Goal: Transaction & Acquisition: Purchase product/service

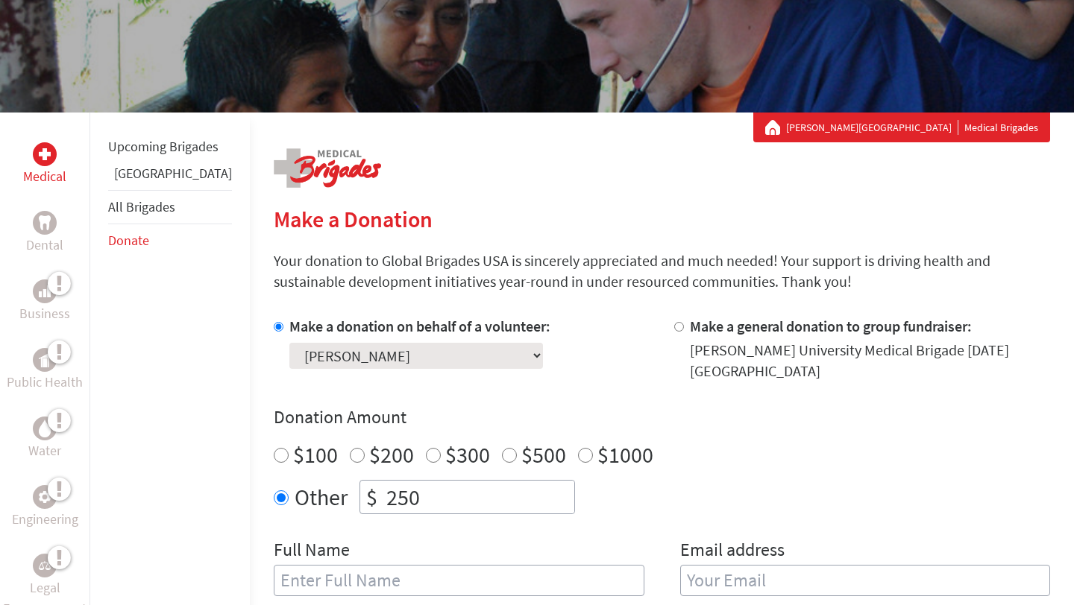
scroll to position [324, 0]
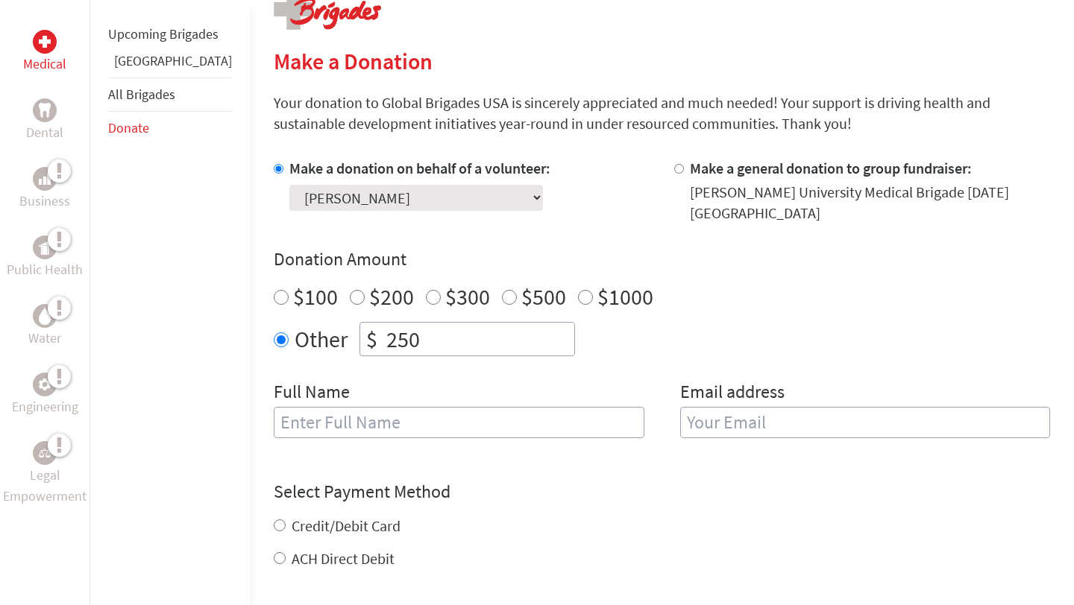
click at [293, 283] on label "$100" at bounding box center [315, 297] width 45 height 28
click at [274, 290] on input "$100" at bounding box center [281, 297] width 15 height 15
radio input "true"
click at [300, 407] on input "text" at bounding box center [459, 422] width 371 height 31
type input "[PERSON_NAME]"
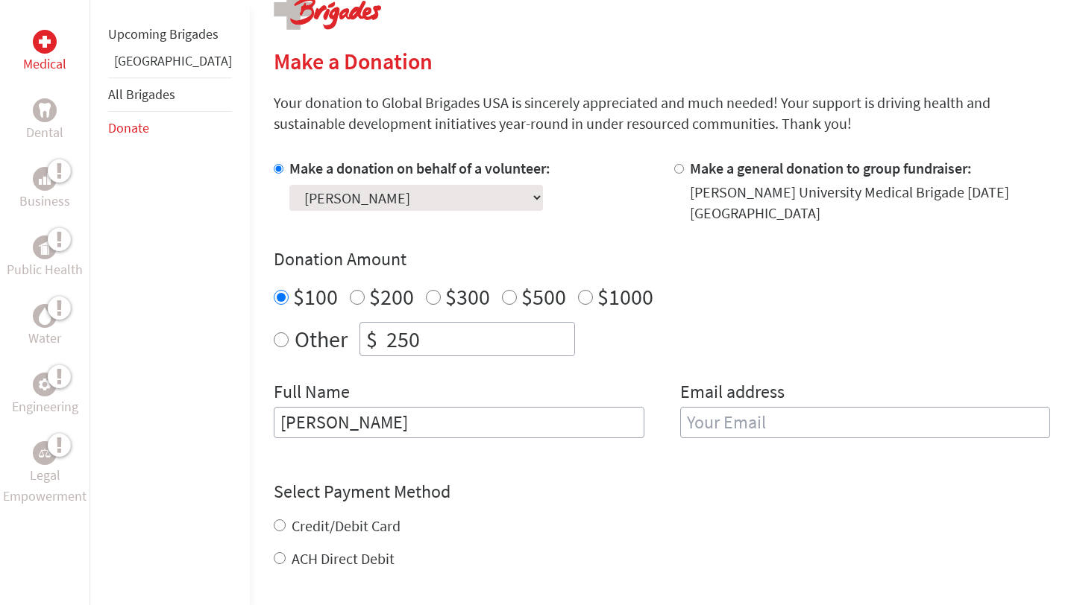
click at [277, 529] on div "Credit/Debit Card ACH Direct Debit" at bounding box center [662, 543] width 776 height 54
click at [292, 517] on label "Credit/Debit Card" at bounding box center [346, 526] width 109 height 19
click at [277, 520] on input "Credit/Debit Card" at bounding box center [280, 526] width 12 height 12
radio input "true"
click at [769, 407] on input "email" at bounding box center [865, 422] width 371 height 31
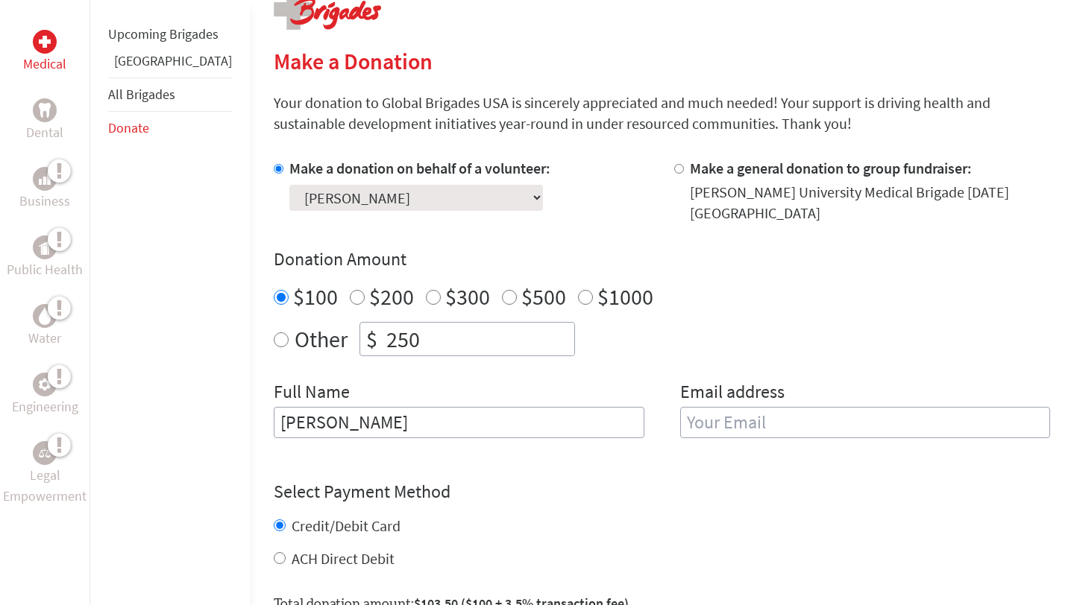
type input "[EMAIL_ADDRESS][DOMAIN_NAME]"
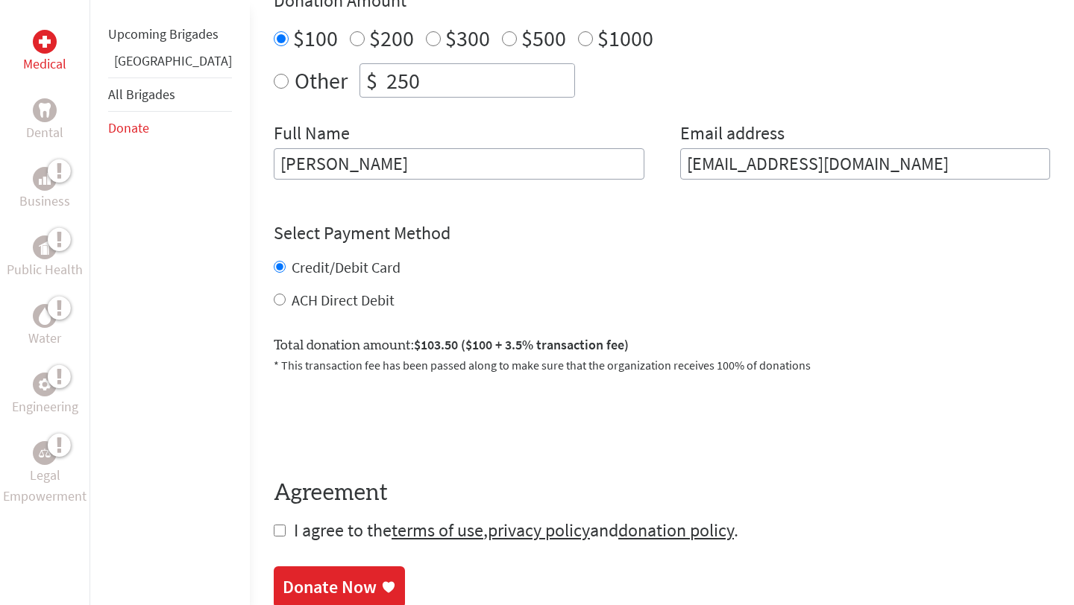
scroll to position [587, 0]
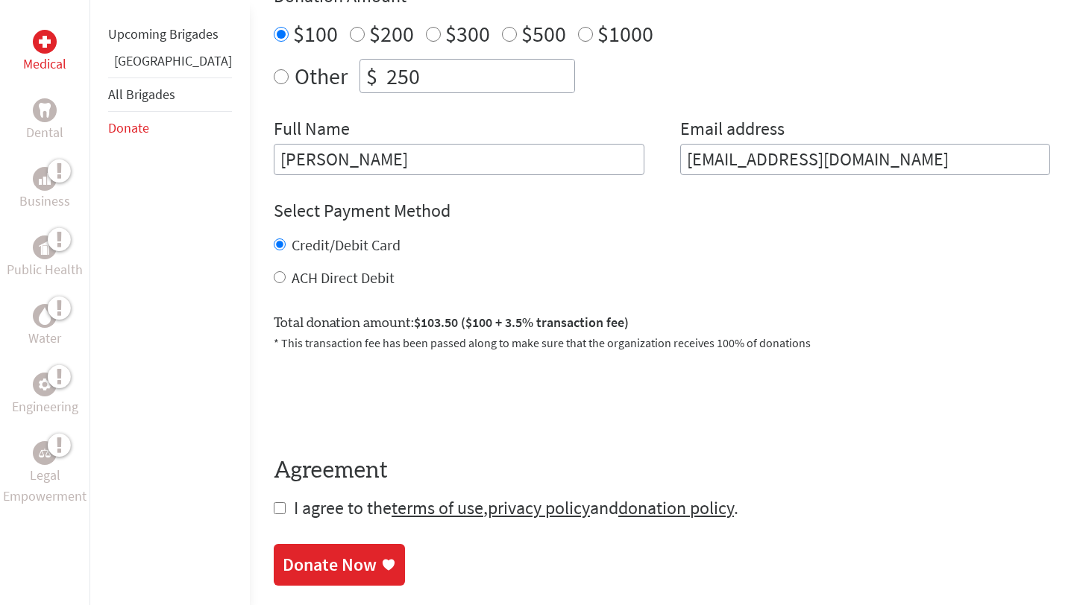
click at [294, 506] on span "I agree to the terms of use , privacy policy and donation policy ." at bounding box center [516, 508] width 444 height 23
click at [274, 503] on input "checkbox" at bounding box center [280, 509] width 12 height 12
checkbox input "true"
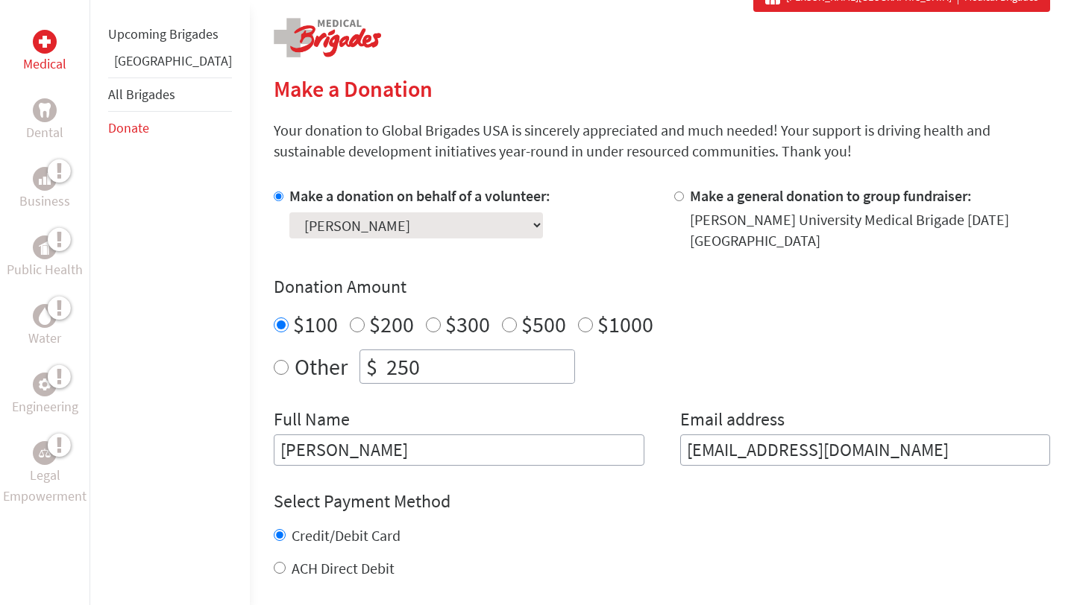
scroll to position [297, 0]
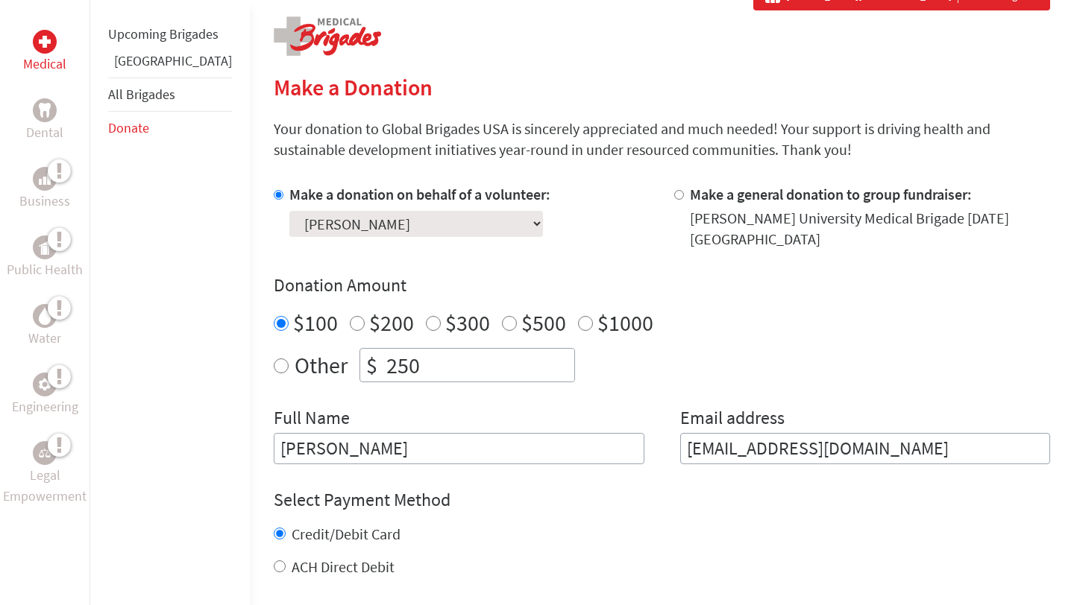
click at [454, 221] on div "Select a volunteer... [PERSON_NAME] [PERSON_NAME] [PERSON_NAME] [PERSON_NAME] […" at bounding box center [419, 221] width 261 height 32
click at [444, 222] on select "Select a volunteer... [PERSON_NAME] [PERSON_NAME] [PERSON_NAME] [PERSON_NAME] […" at bounding box center [415, 224] width 253 height 26
click at [289, 211] on select "Select a volunteer... [PERSON_NAME] [PERSON_NAME] [PERSON_NAME] [PERSON_NAME] […" at bounding box center [415, 224] width 253 height 26
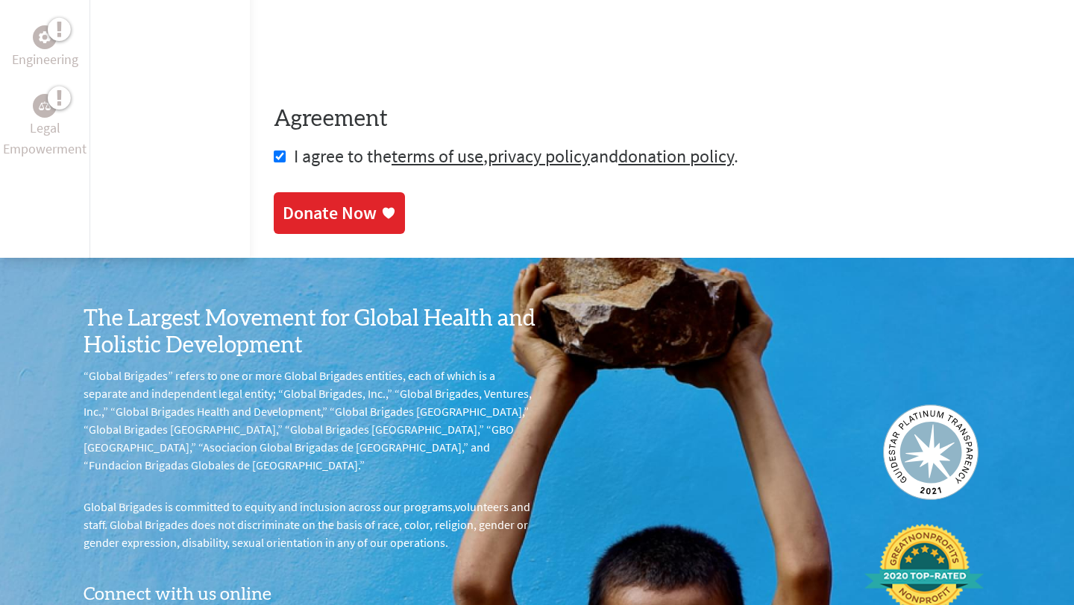
scroll to position [992, 0]
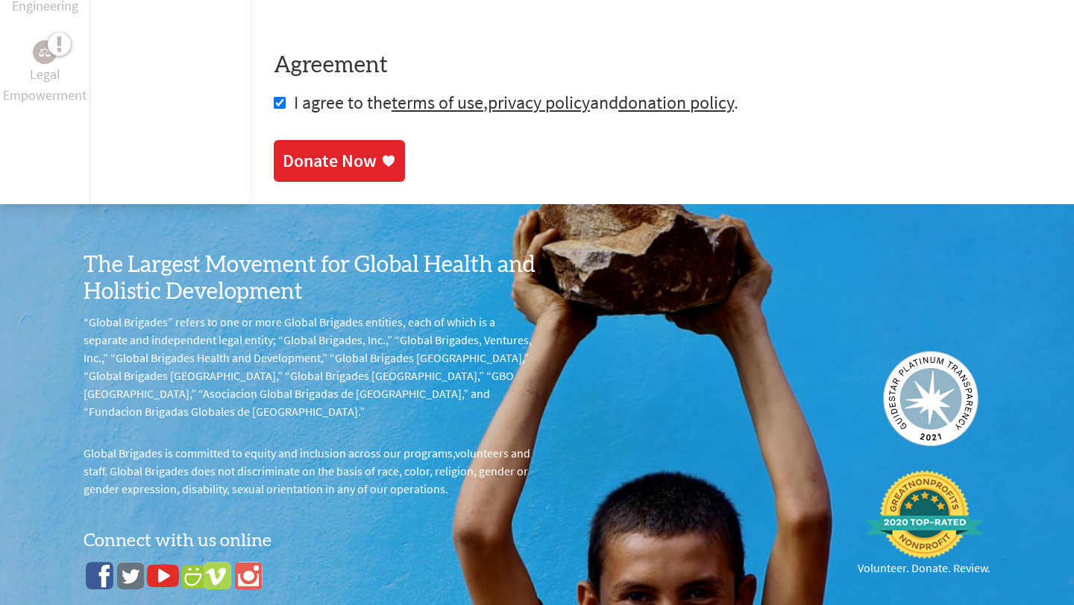
click at [330, 153] on div "Donate Now" at bounding box center [330, 161] width 94 height 24
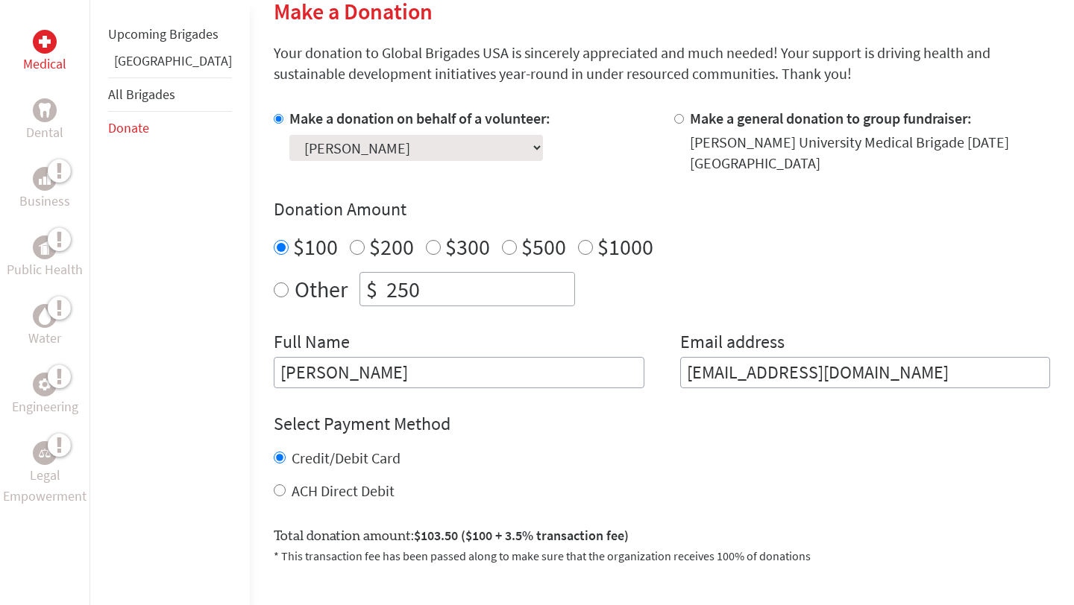
scroll to position [426, 0]
